Goal: Task Accomplishment & Management: Complete application form

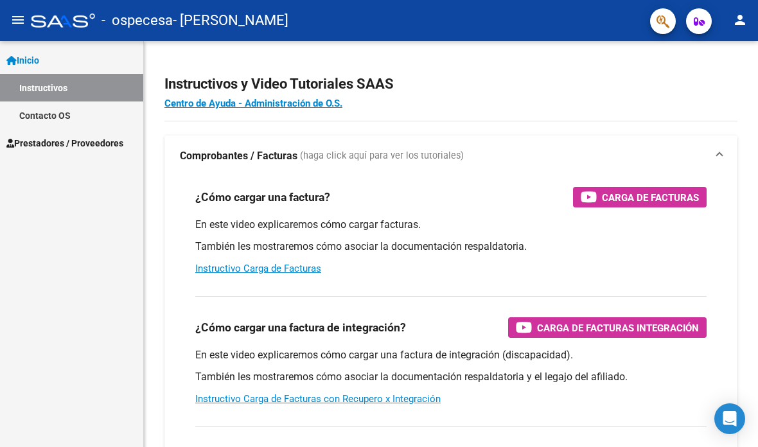
scroll to position [26, 0]
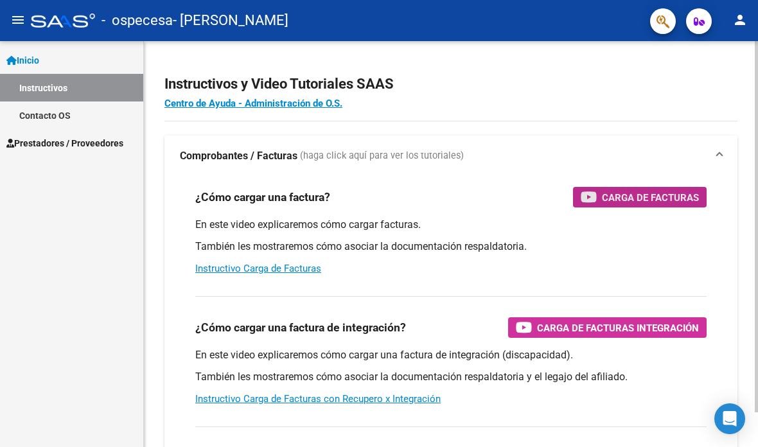
click at [657, 189] on span "Carga de Facturas" at bounding box center [650, 197] width 97 height 16
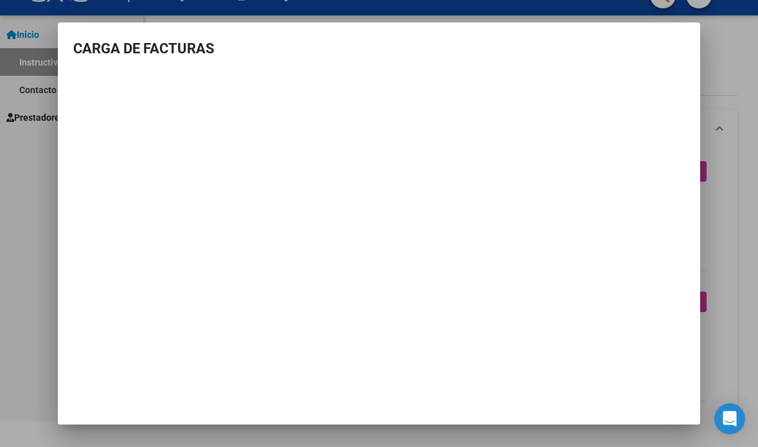
click at [732, 178] on div at bounding box center [379, 223] width 758 height 447
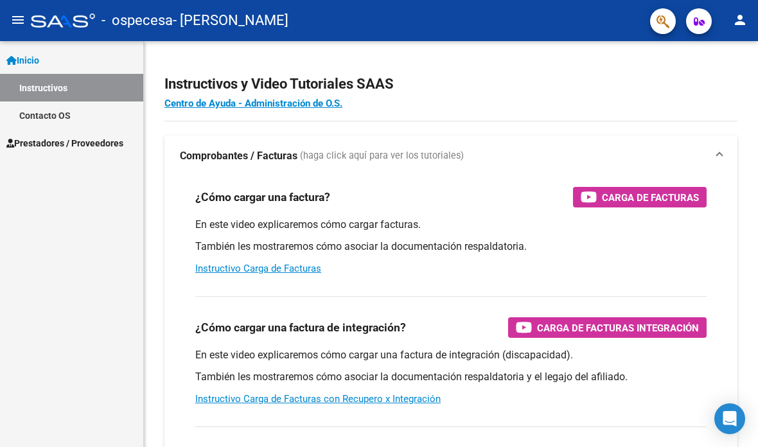
scroll to position [26, 0]
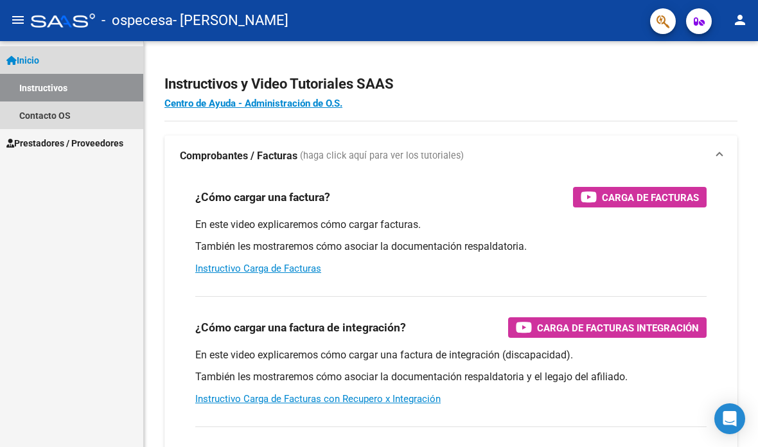
click at [80, 74] on link "Instructivos" at bounding box center [71, 88] width 143 height 28
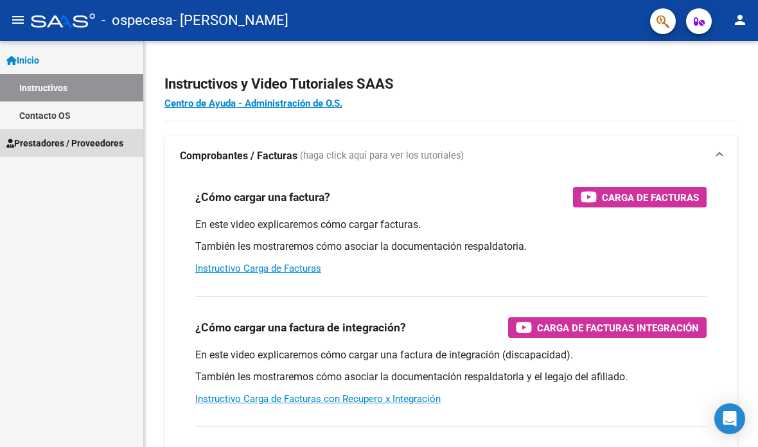
click at [79, 136] on span "Prestadores / Proveedores" at bounding box center [64, 143] width 117 height 14
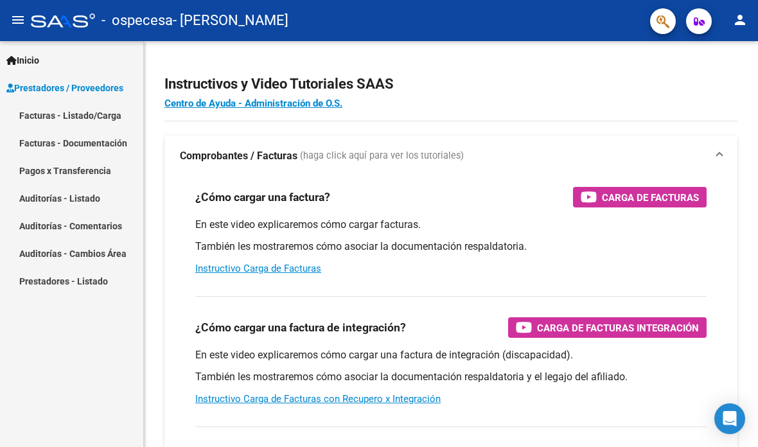
click at [107, 101] on link "Facturas - Listado/Carga" at bounding box center [71, 115] width 143 height 28
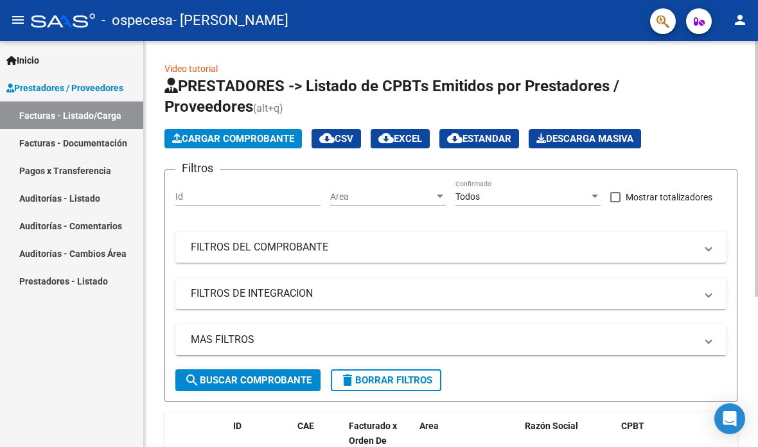
click at [258, 133] on span "Cargar Comprobante" at bounding box center [233, 139] width 122 height 12
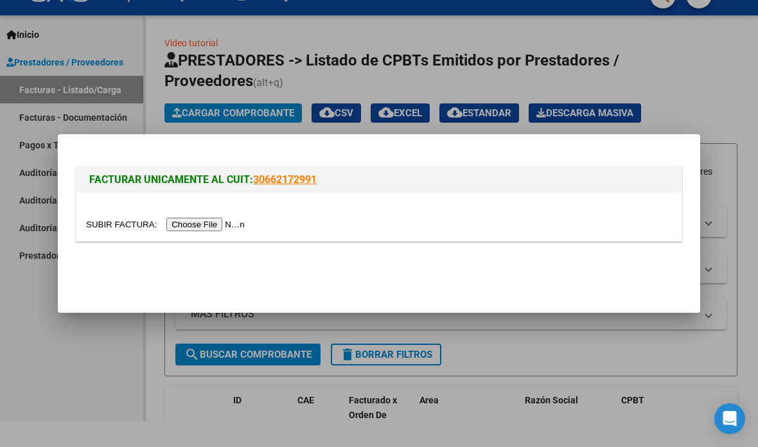
click at [215, 227] on input "file" at bounding box center [167, 224] width 162 height 13
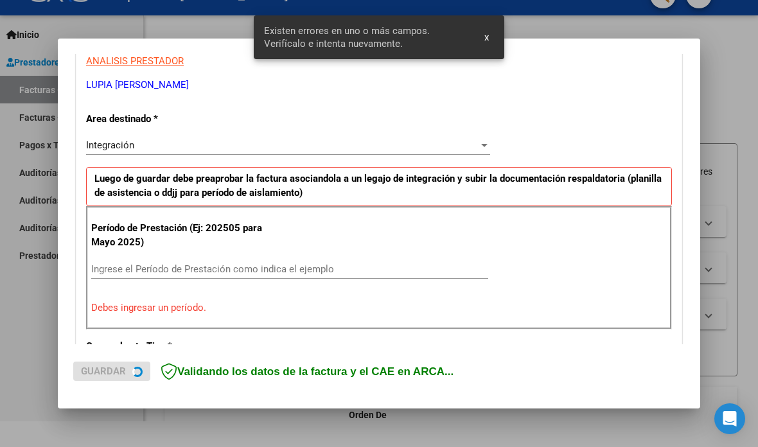
scroll to position [259, 0]
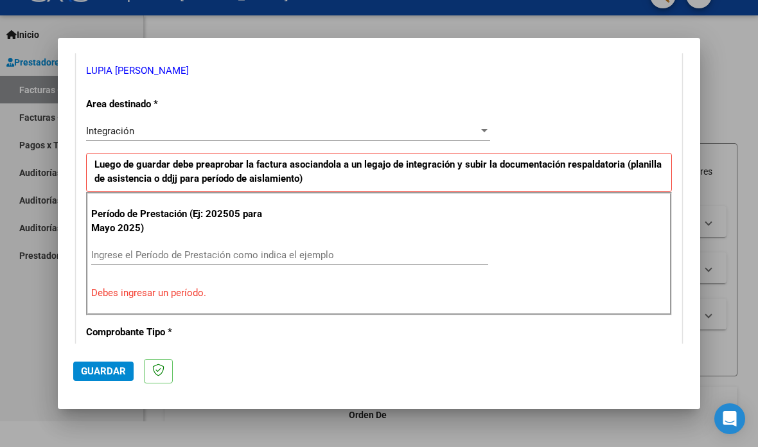
click at [358, 249] on input "Ingrese el Período de Prestación como indica el ejemplo" at bounding box center [289, 255] width 397 height 12
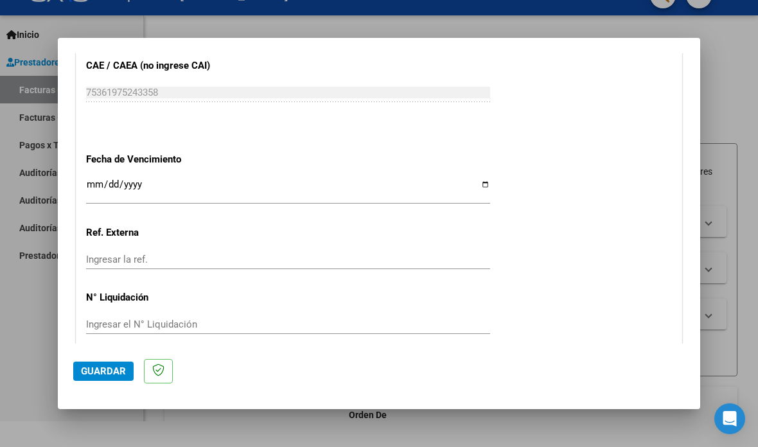
scroll to position [823, 0]
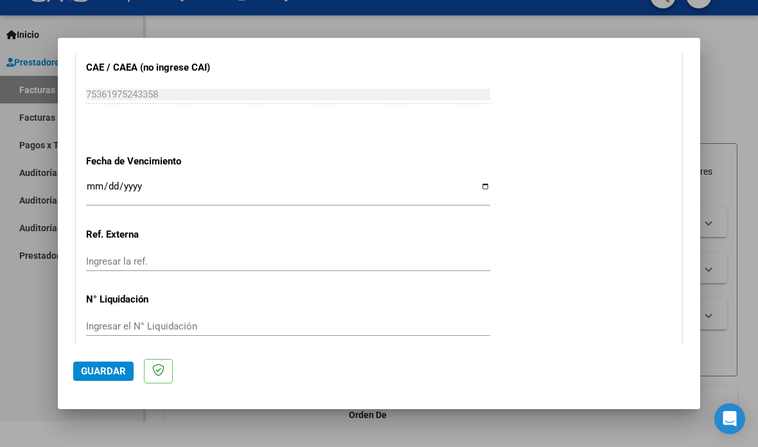
type input "202508"
click at [108, 377] on span "Guardar" at bounding box center [103, 371] width 45 height 12
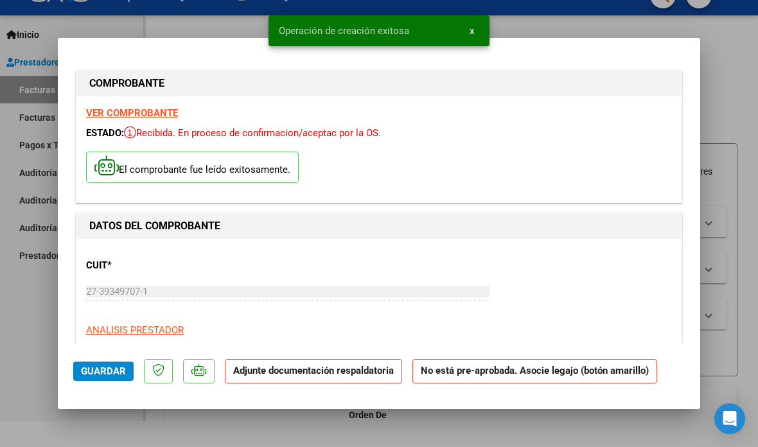
click at [362, 377] on p "Adjunte documentación respaldatoria" at bounding box center [313, 371] width 177 height 25
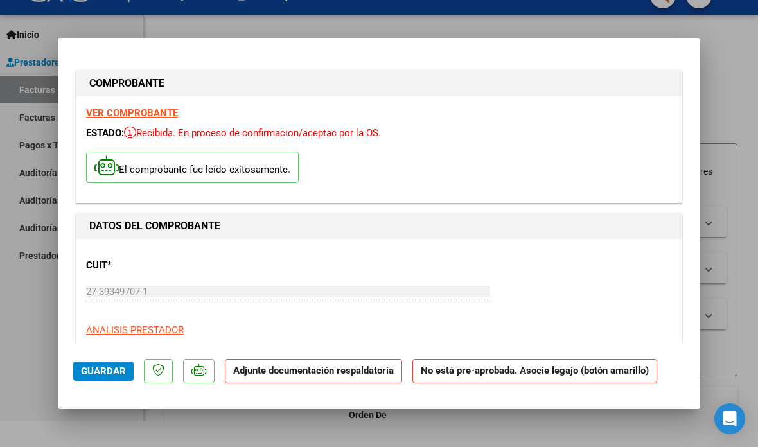
click at [338, 376] on strong "Adjunte documentación respaldatoria" at bounding box center [313, 371] width 161 height 12
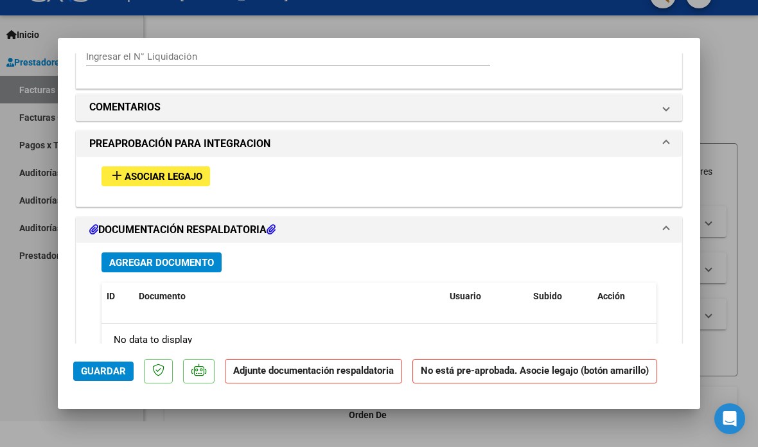
scroll to position [1078, 0]
click at [184, 257] on span "Agregar Documento" at bounding box center [161, 263] width 105 height 12
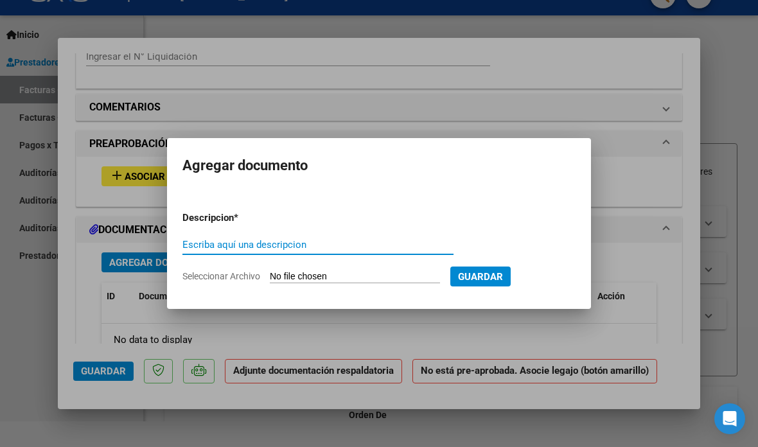
click at [368, 240] on input "Escriba aquí una descripcion" at bounding box center [317, 245] width 271 height 12
type input "Planilla de asistencia"
click at [396, 274] on input "Seleccionar Archivo" at bounding box center [355, 277] width 170 height 12
type input "C:\fakepath\PLANILLA [PERSON_NAME][DATE].pdf"
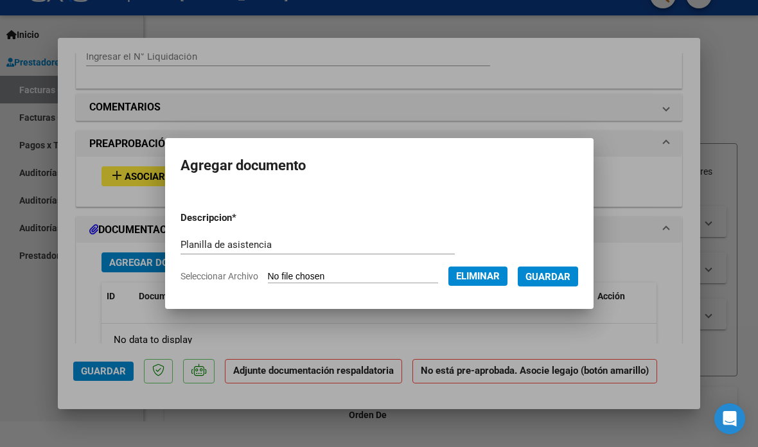
click at [570, 277] on span "Guardar" at bounding box center [547, 277] width 45 height 12
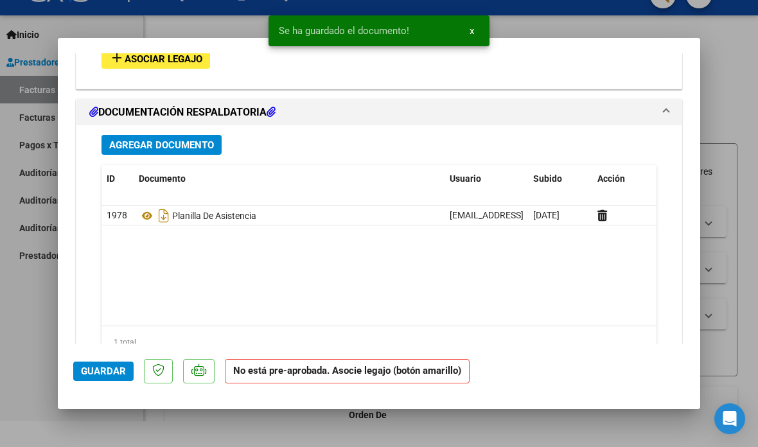
click at [101, 377] on span "Guardar" at bounding box center [103, 371] width 45 height 12
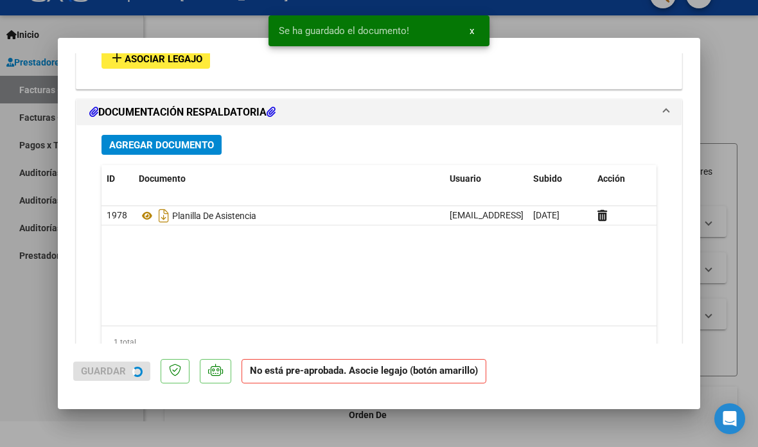
scroll to position [1194, 0]
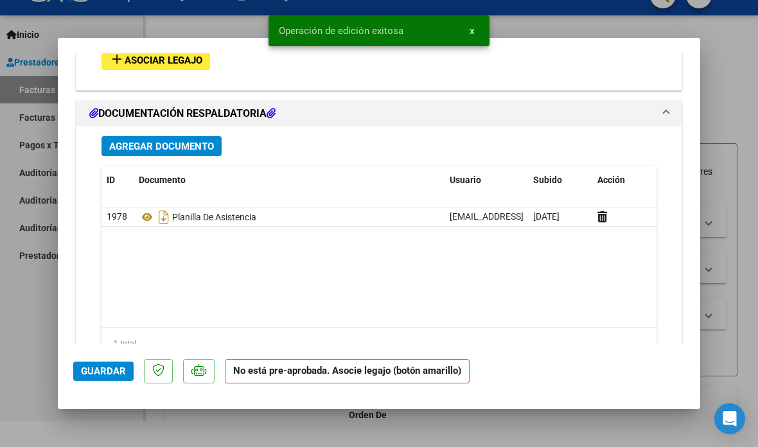
click at [733, 100] on div at bounding box center [379, 223] width 758 height 447
type input "$ 0,00"
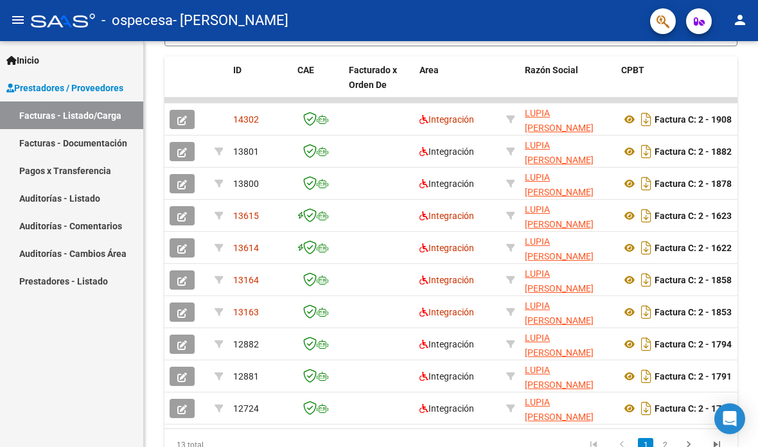
scroll to position [356, 0]
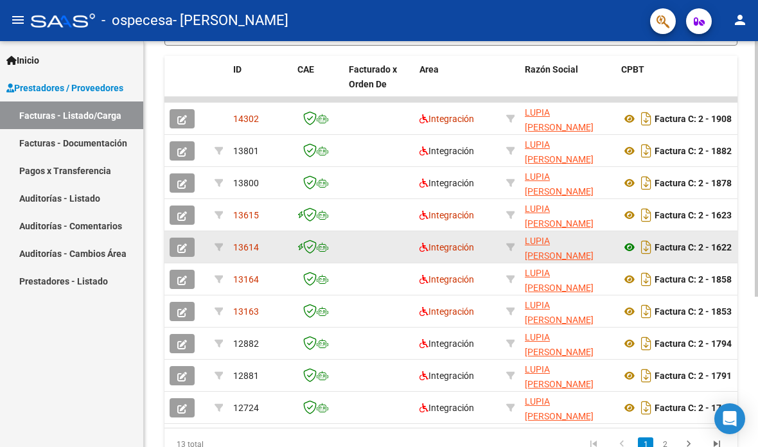
click at [631, 240] on icon at bounding box center [629, 247] width 17 height 15
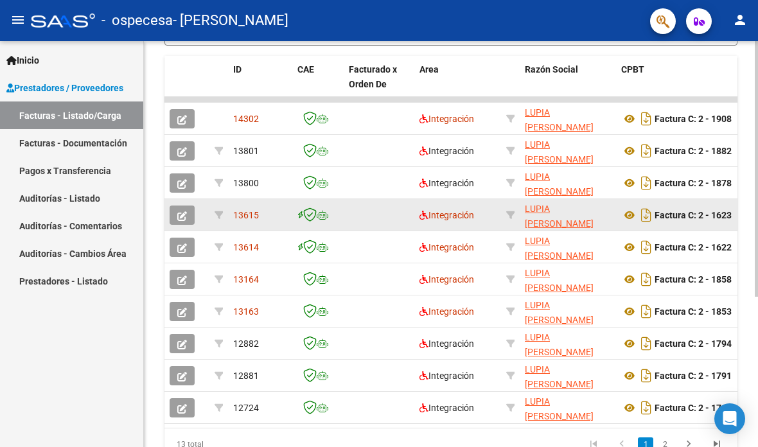
click at [315, 207] on icon at bounding box center [309, 214] width 13 height 14
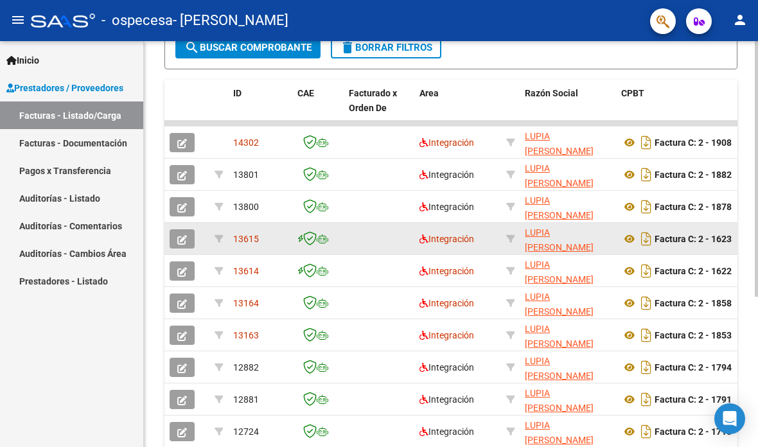
scroll to position [361, 0]
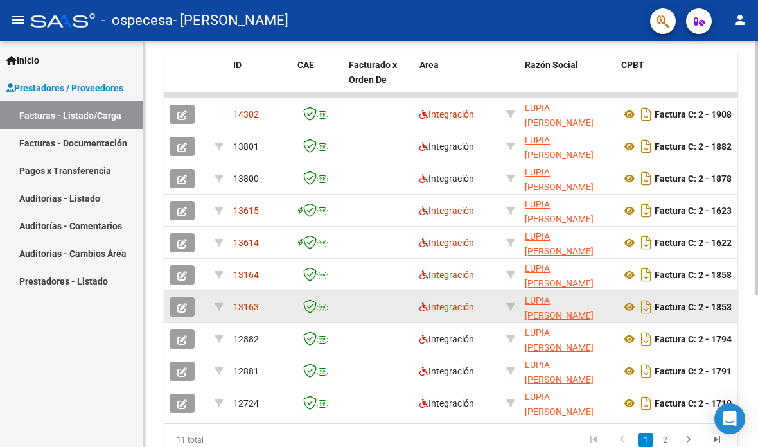
click at [247, 302] on span "13163" at bounding box center [246, 307] width 26 height 10
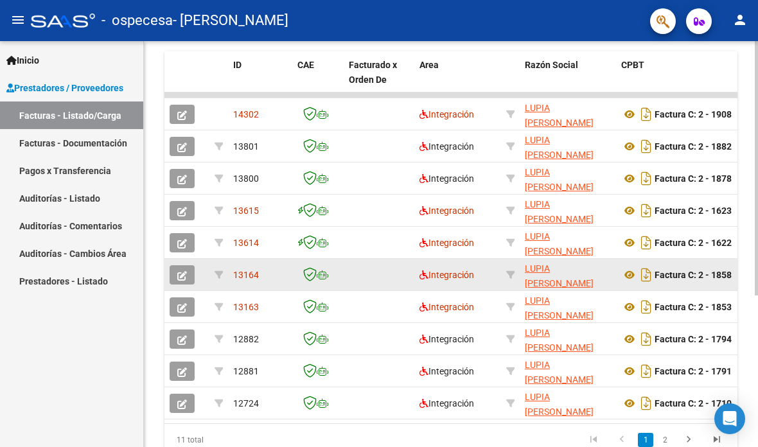
click at [247, 263] on datatable-body-cell "13164" at bounding box center [260, 274] width 64 height 31
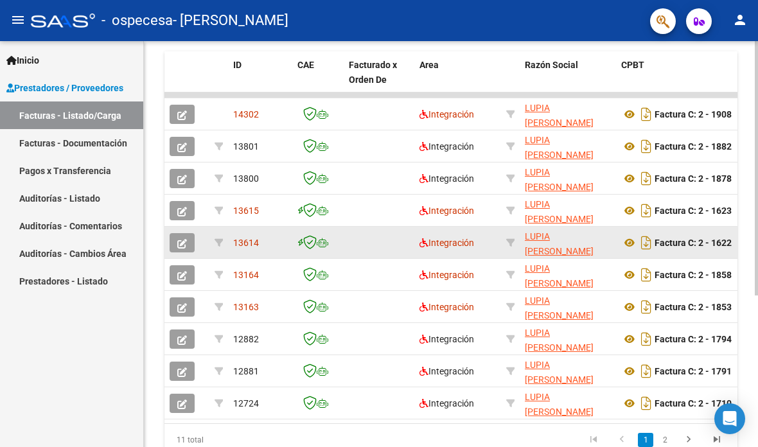
click at [249, 238] on span "13614" at bounding box center [246, 243] width 26 height 10
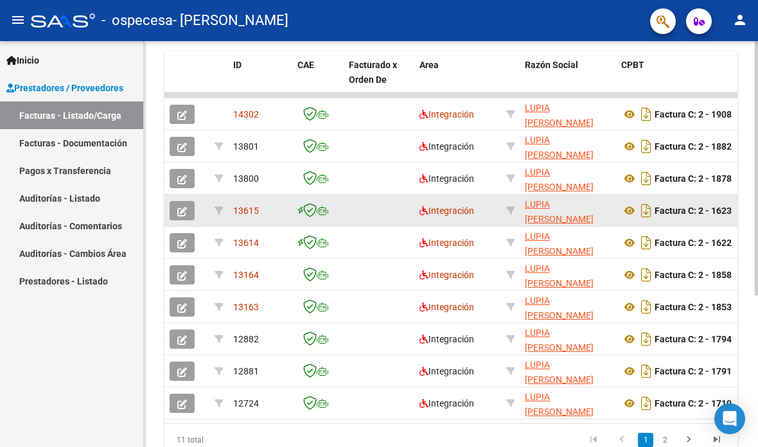
click at [229, 195] on datatable-body-cell "13615" at bounding box center [260, 210] width 64 height 31
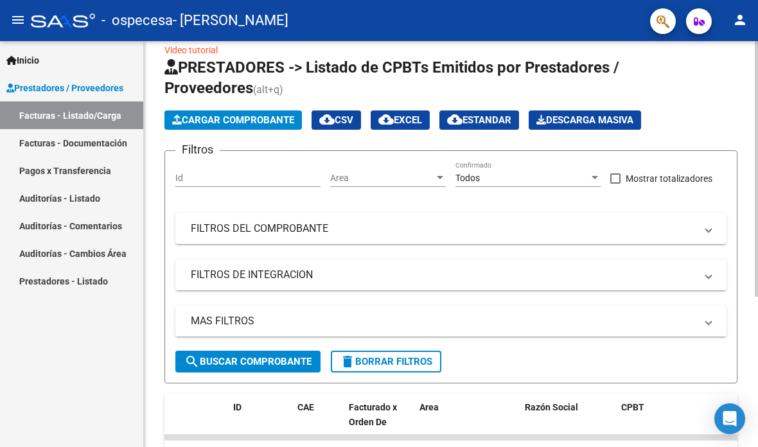
scroll to position [21, 0]
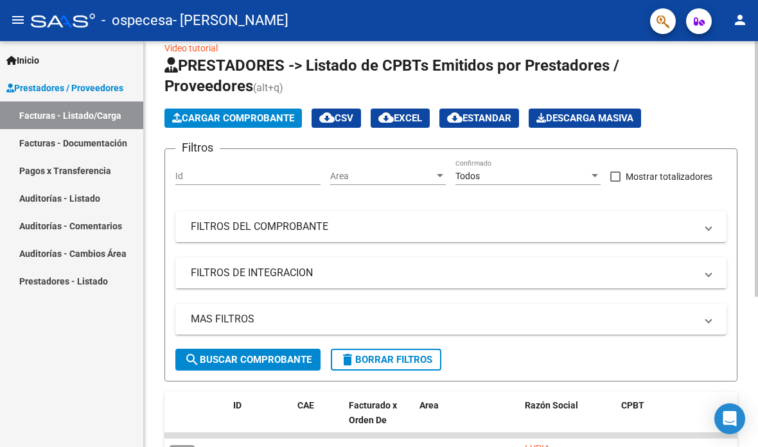
click at [281, 112] on span "Cargar Comprobante" at bounding box center [233, 118] width 122 height 12
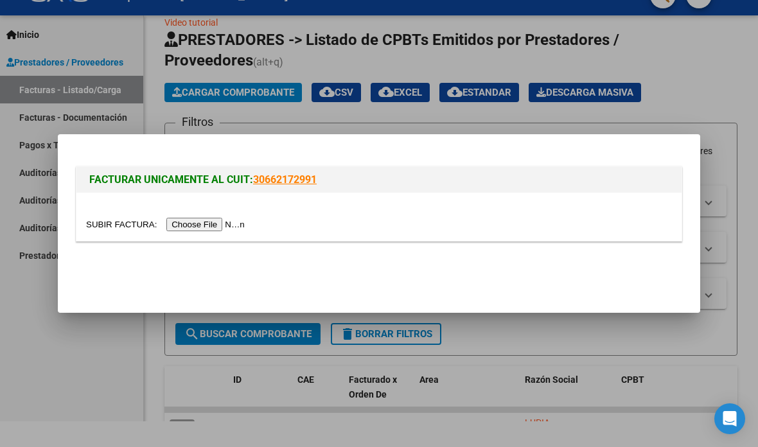
click at [201, 230] on input "file" at bounding box center [167, 224] width 162 height 13
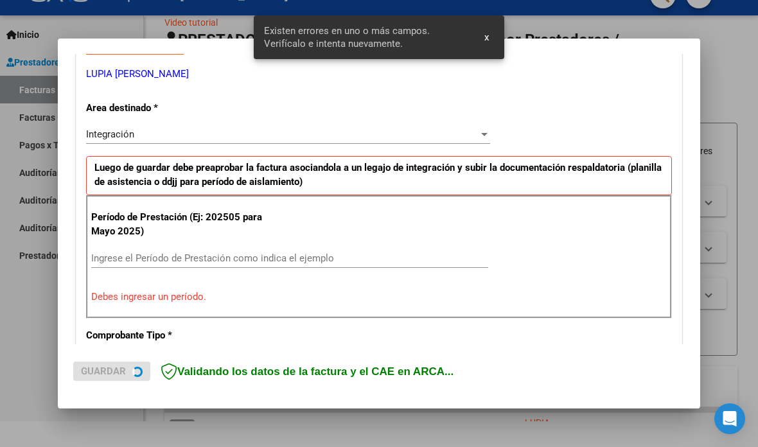
scroll to position [259, 0]
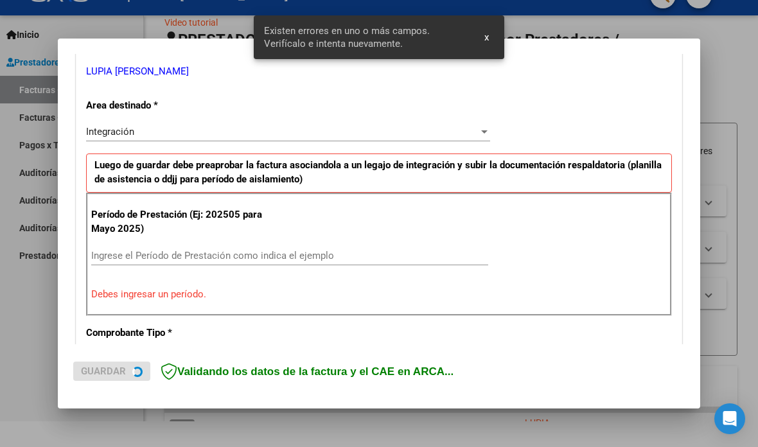
click at [306, 250] on input "Ingrese el Período de Prestación como indica el ejemplo" at bounding box center [289, 256] width 397 height 12
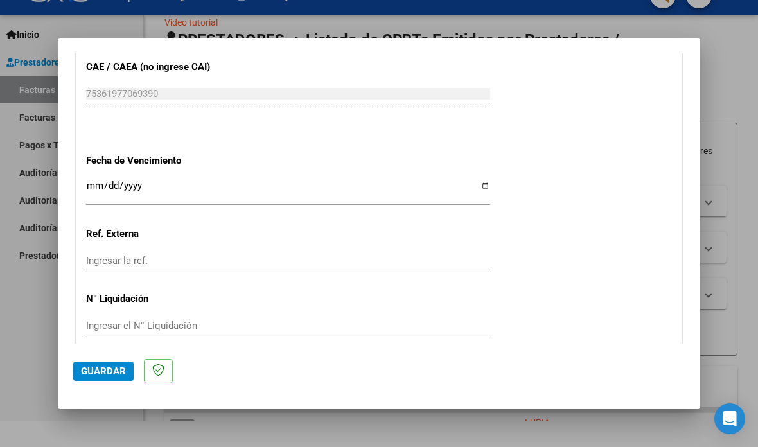
scroll to position [823, 0]
type input "202508"
click at [118, 381] on button "Guardar" at bounding box center [103, 371] width 60 height 19
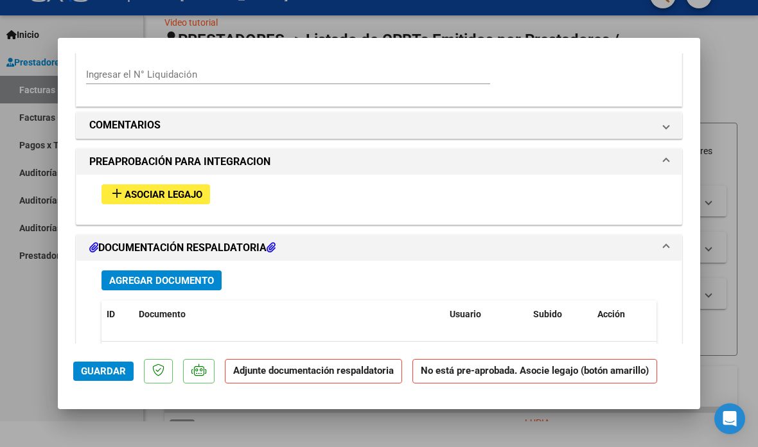
scroll to position [1059, 0]
click at [191, 276] on span "Agregar Documento" at bounding box center [161, 282] width 105 height 12
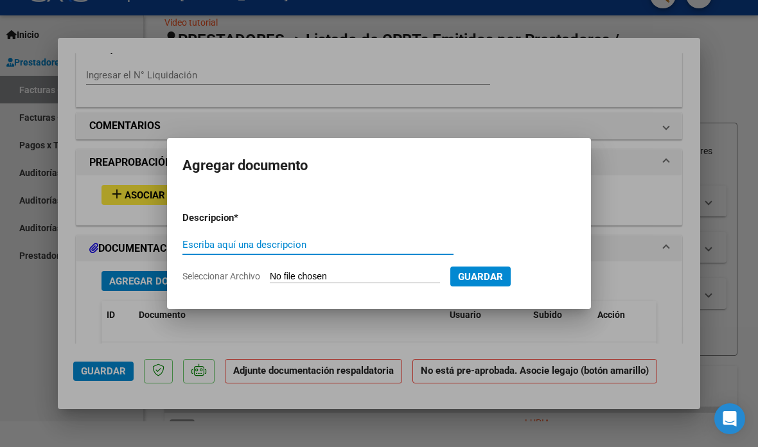
click at [402, 249] on input "Escriba aquí una descripcion" at bounding box center [317, 245] width 271 height 12
type input "O"
type input "Planilla de asistencia"
click at [503, 278] on span "Guardar" at bounding box center [480, 277] width 45 height 12
click at [440, 281] on input "Seleccionar Archivo" at bounding box center [355, 277] width 170 height 12
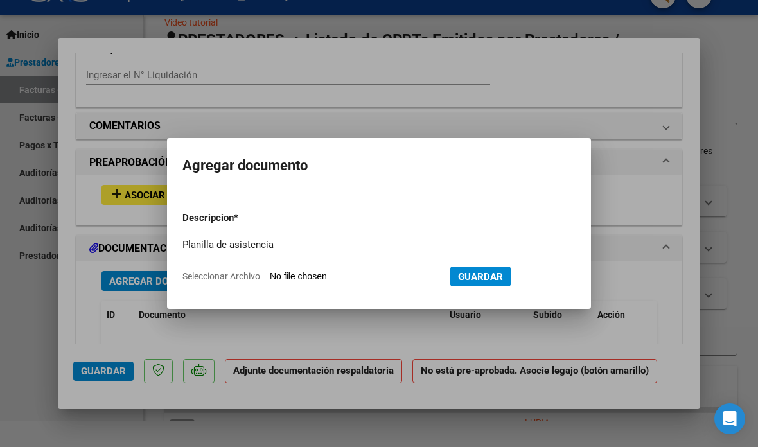
type input "C:\fakepath\PLANILLA [PERSON_NAME][DATE].pdf"
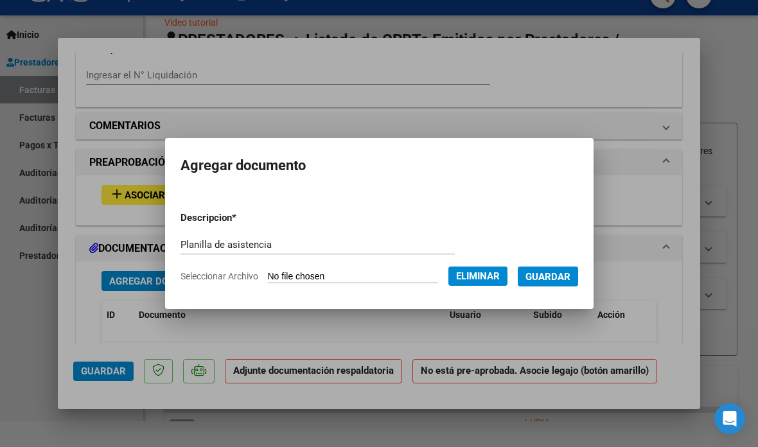
click at [565, 264] on form "Descripcion * Planilla de asistencia Escriba aquí una descripcion Seleccionar A…" at bounding box center [379, 247] width 398 height 92
click at [570, 271] on span "Guardar" at bounding box center [547, 277] width 45 height 12
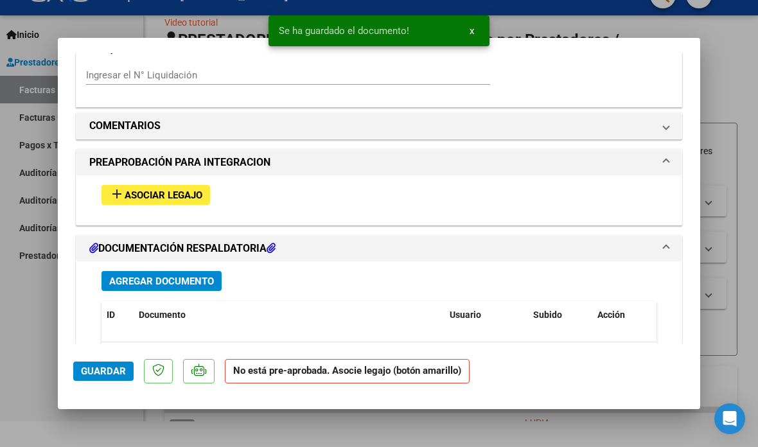
click at [112, 377] on span "Guardar" at bounding box center [103, 371] width 45 height 12
click at [737, 175] on div at bounding box center [379, 223] width 758 height 447
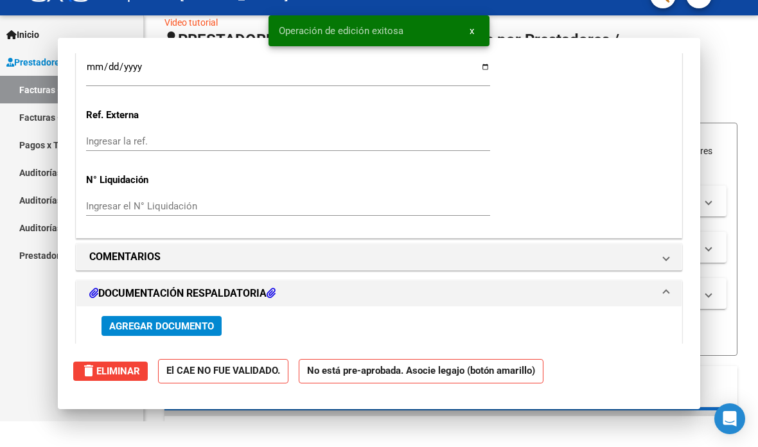
type input "$ 0,00"
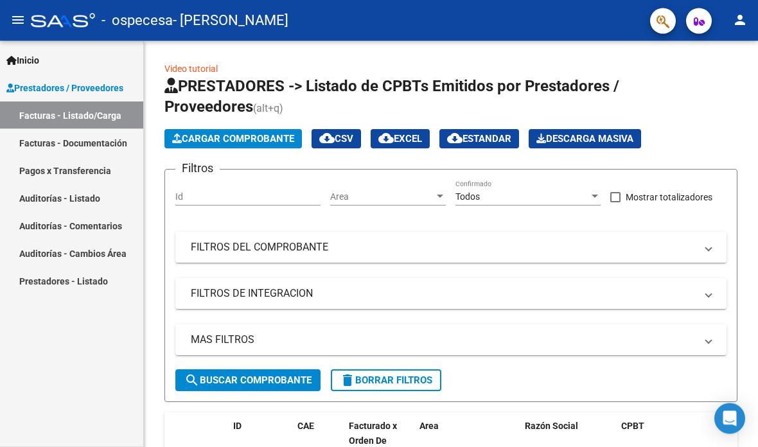
scroll to position [0, 0]
click at [743, 19] on mat-icon "person" at bounding box center [739, 19] width 15 height 15
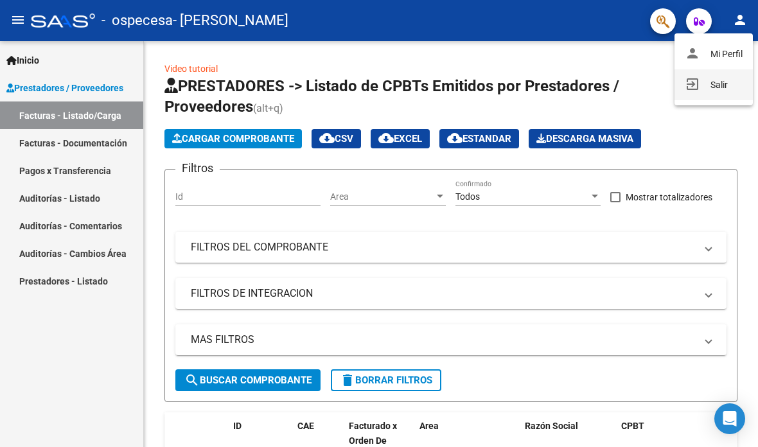
click at [728, 89] on button "exit_to_app Salir" at bounding box center [713, 84] width 78 height 31
